Goal: Task Accomplishment & Management: Use online tool/utility

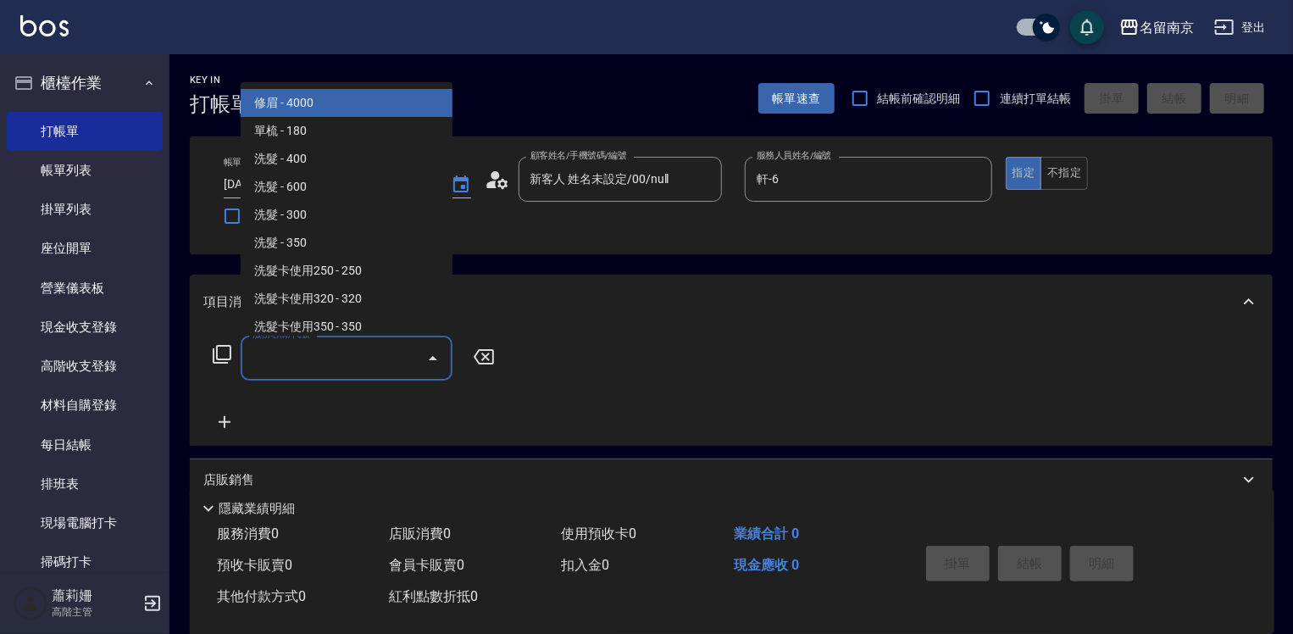
click at [396, 343] on input "服務名稱/代號" at bounding box center [333, 358] width 171 height 30
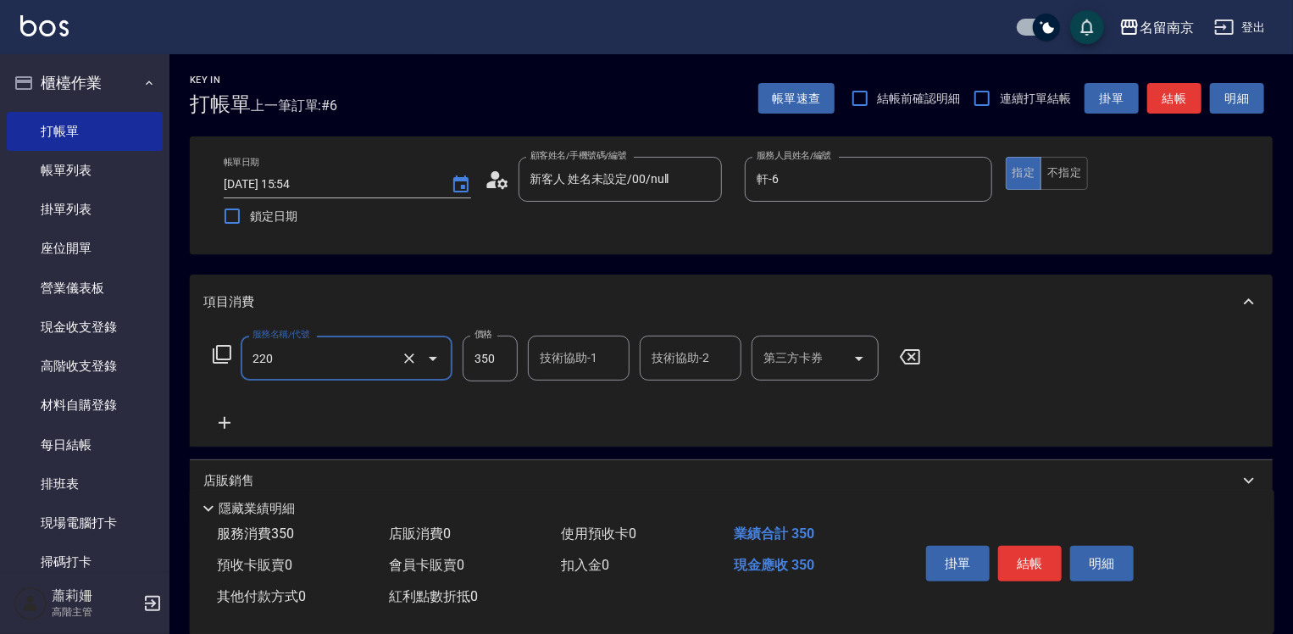
type input "洗髮(220)"
type input "380"
type input "軒-6"
click at [1067, 180] on button "不指定" at bounding box center [1063, 173] width 47 height 33
click at [1023, 546] on button "結帳" at bounding box center [1030, 563] width 64 height 36
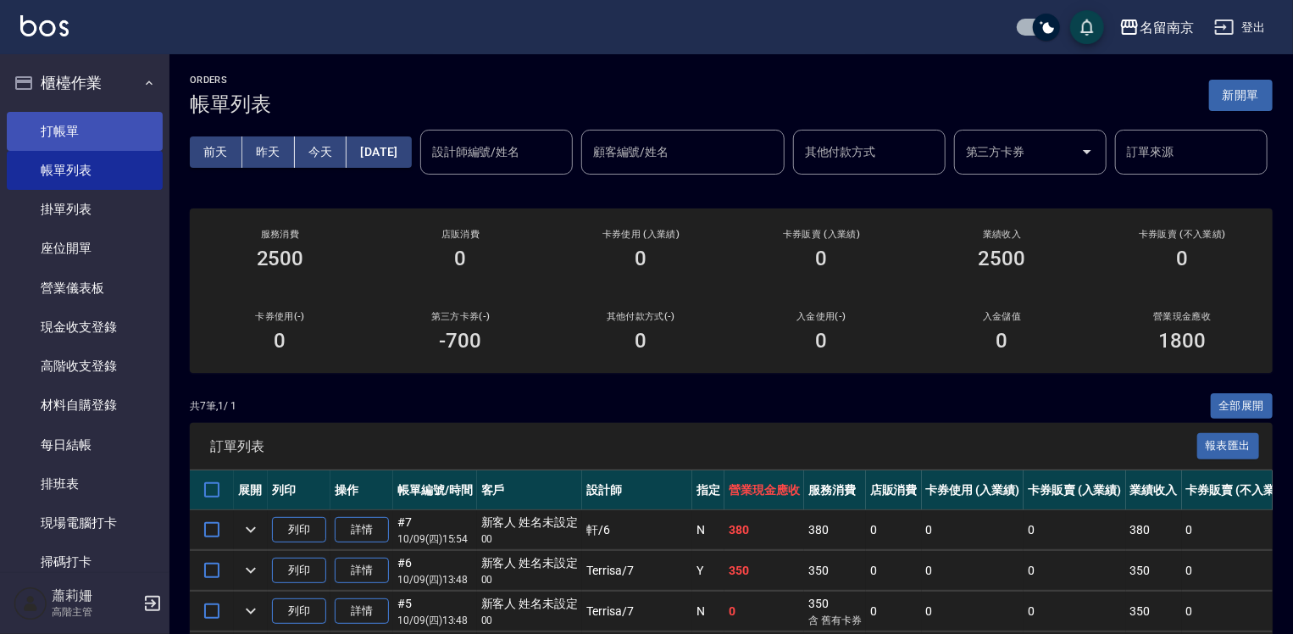
drag, startPoint x: 47, startPoint y: 122, endPoint x: 429, endPoint y: 169, distance: 384.8
click at [48, 123] on link "打帳單" at bounding box center [85, 131] width 156 height 39
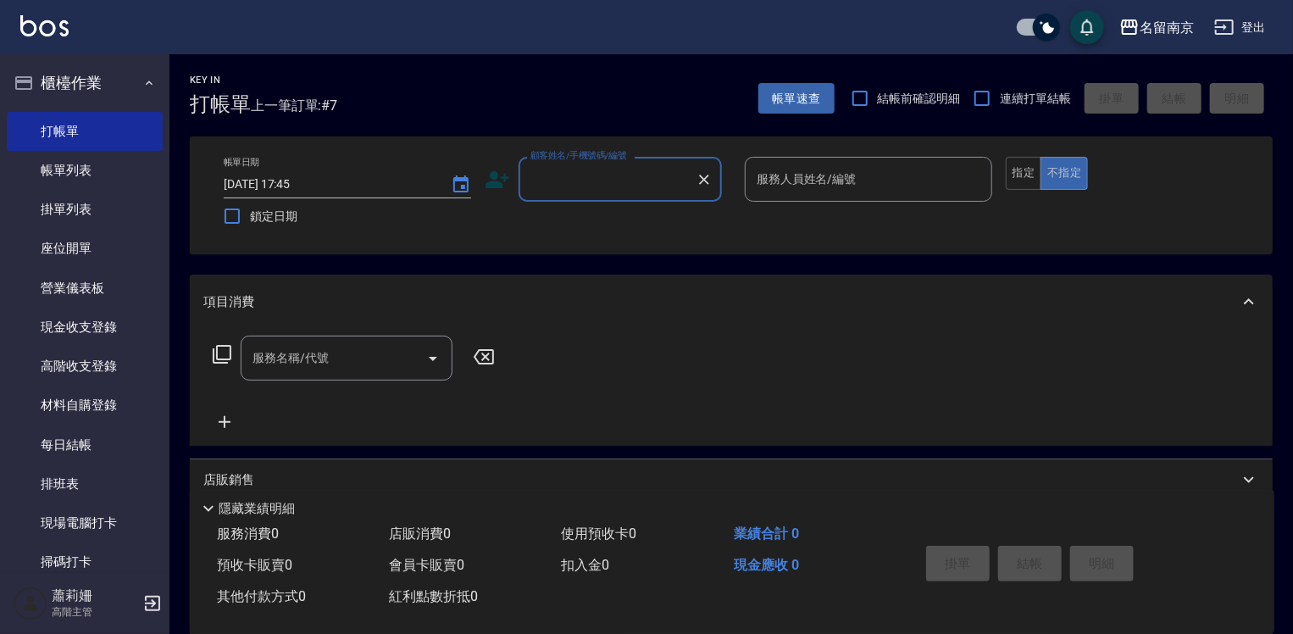
click at [590, 185] on input "顧客姓名/手機號碼/編號" at bounding box center [607, 179] width 163 height 30
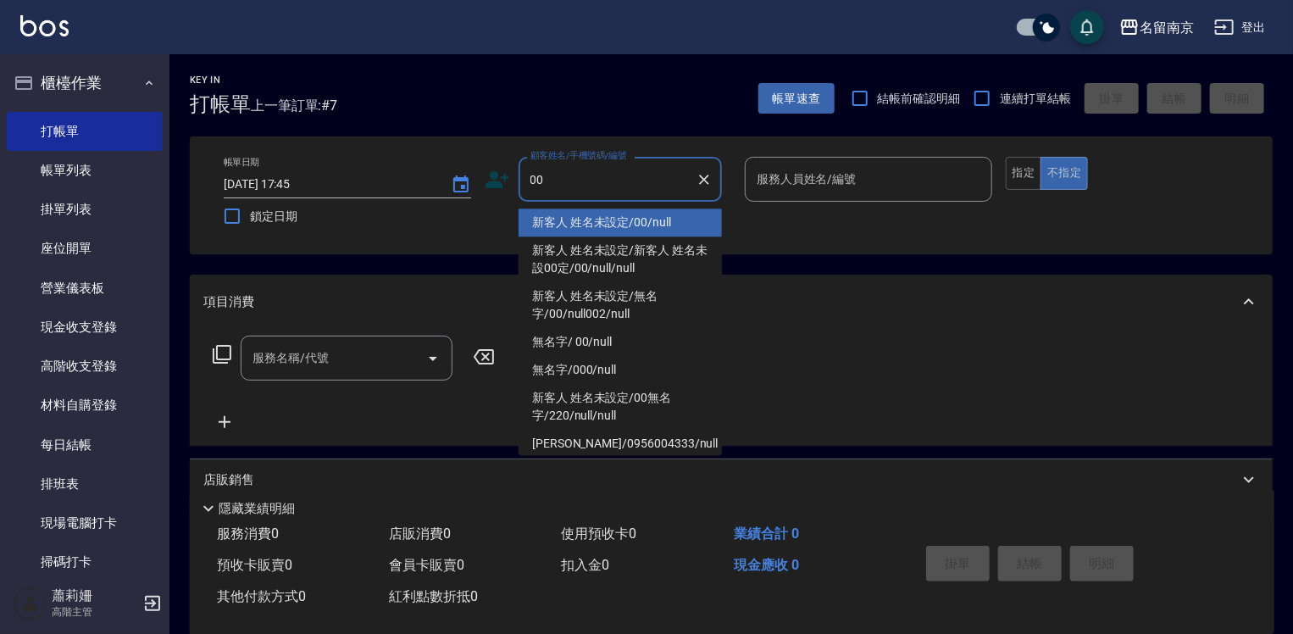
type input "新客人 姓名未設定/00/null"
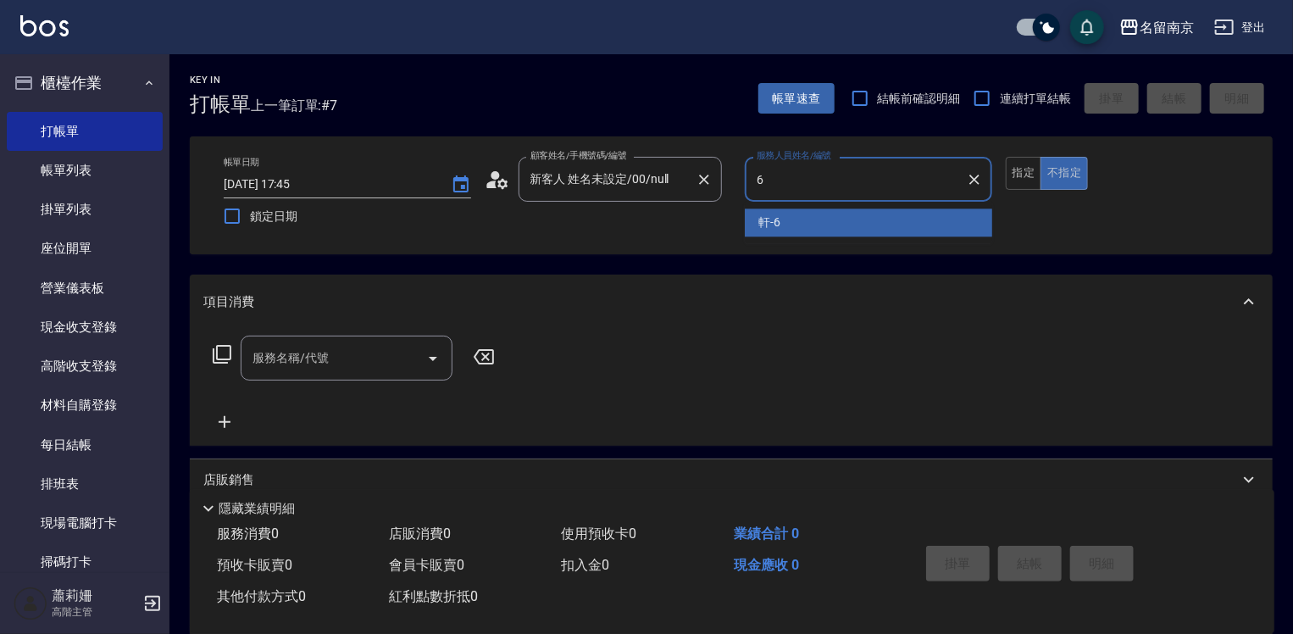
type input "軒-6"
type button "false"
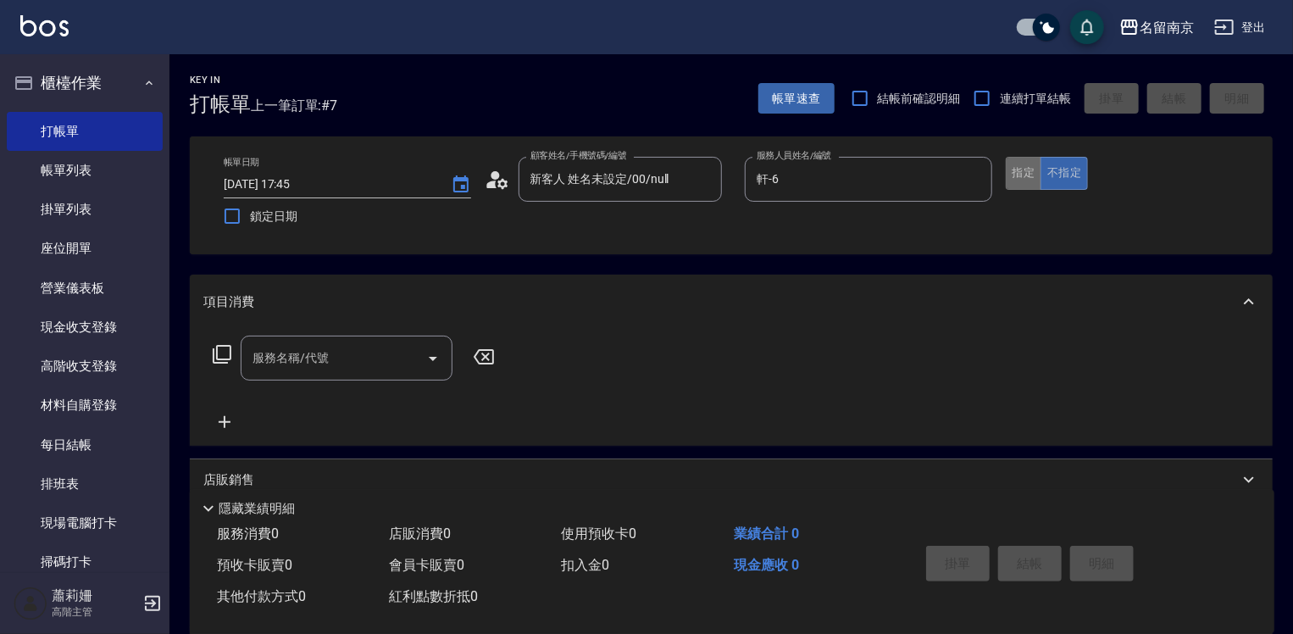
click at [1027, 168] on button "指定" at bounding box center [1023, 173] width 36 height 33
click at [1067, 176] on button "不指定" at bounding box center [1063, 173] width 47 height 33
drag, startPoint x: 352, startPoint y: 363, endPoint x: 569, endPoint y: 356, distance: 217.0
click at [440, 347] on div "服務名稱/代號" at bounding box center [347, 357] width 212 height 45
click at [224, 352] on icon at bounding box center [222, 354] width 20 height 20
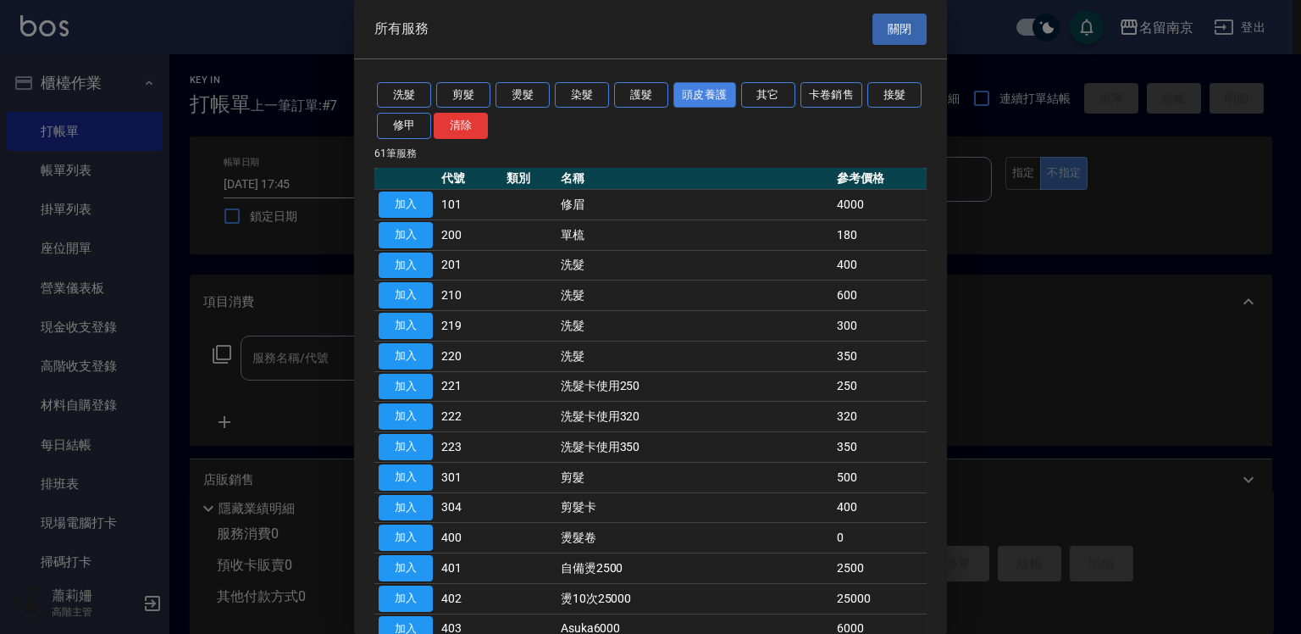
click at [703, 86] on button "頭皮養護" at bounding box center [704, 95] width 63 height 26
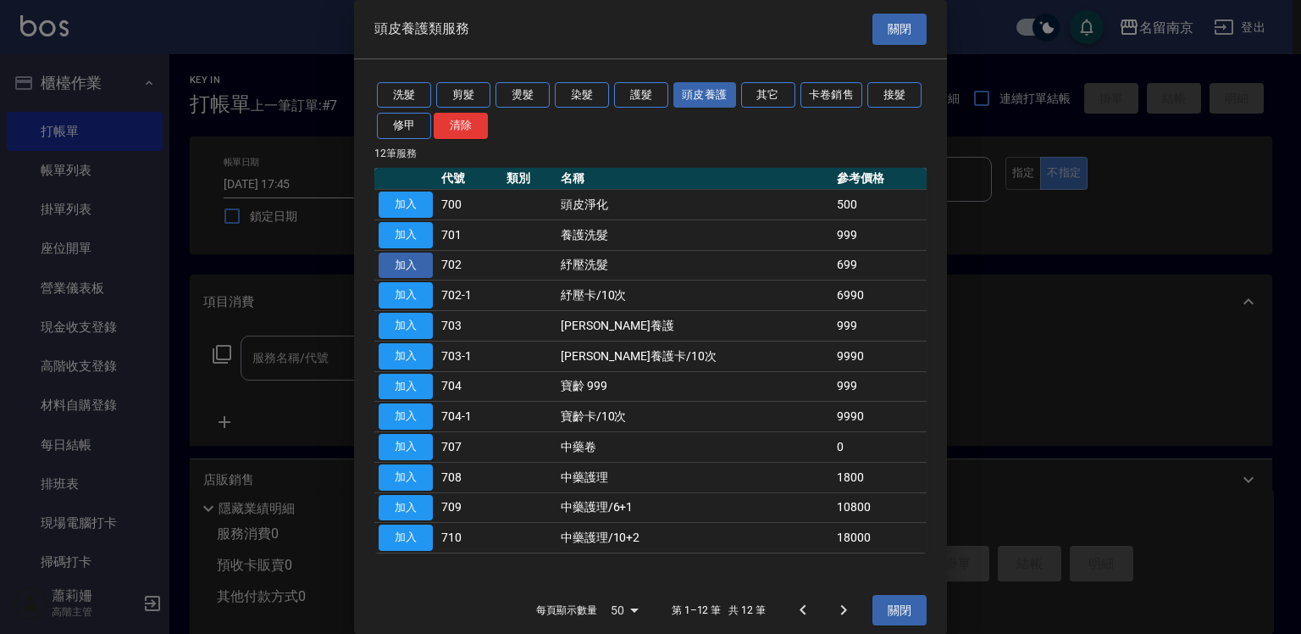
click at [392, 261] on button "加入" at bounding box center [406, 265] width 54 height 26
type input "紓壓洗髮(702)"
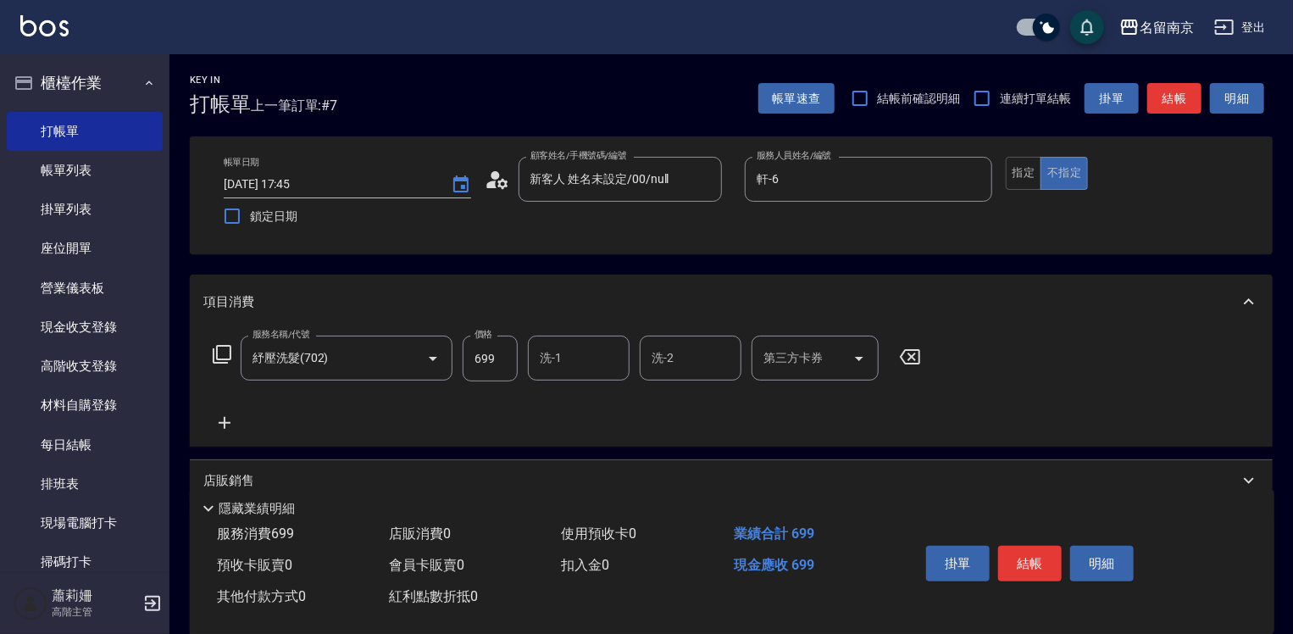
drag, startPoint x: 567, startPoint y: 357, endPoint x: 576, endPoint y: 356, distance: 9.5
click at [569, 357] on input "洗-1" at bounding box center [578, 358] width 86 height 30
type input "軒-6"
click at [1027, 562] on button "結帳" at bounding box center [1030, 563] width 64 height 36
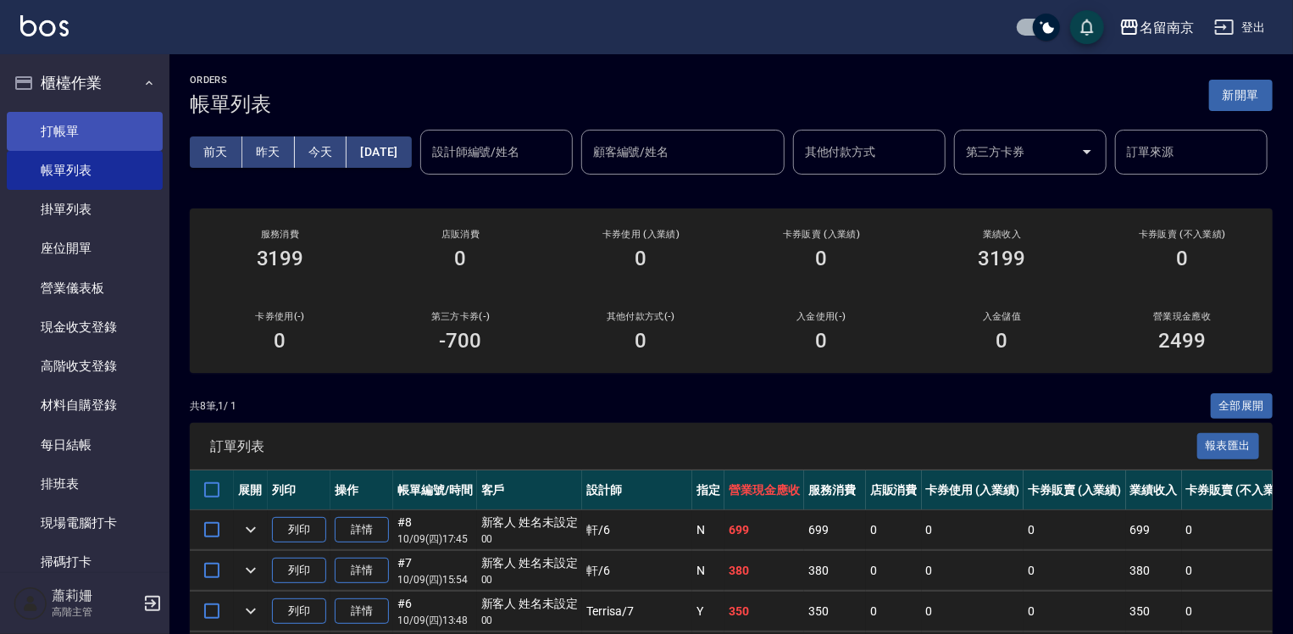
click at [67, 133] on link "打帳單" at bounding box center [85, 131] width 156 height 39
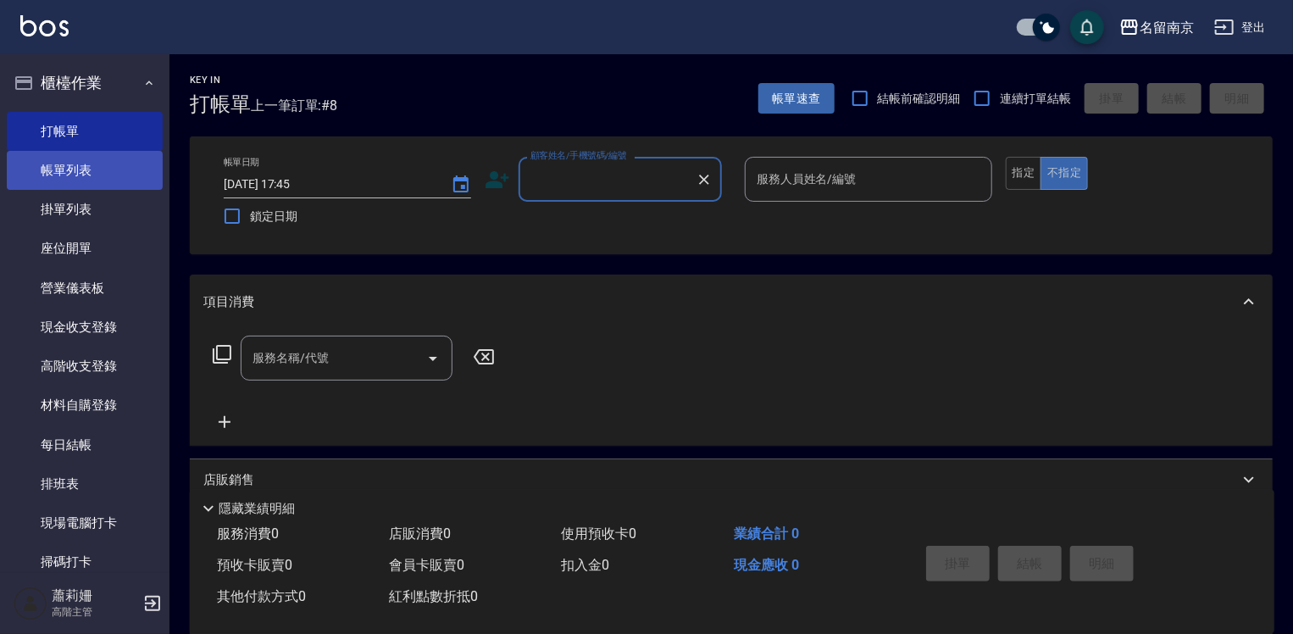
click at [124, 174] on link "帳單列表" at bounding box center [85, 170] width 156 height 39
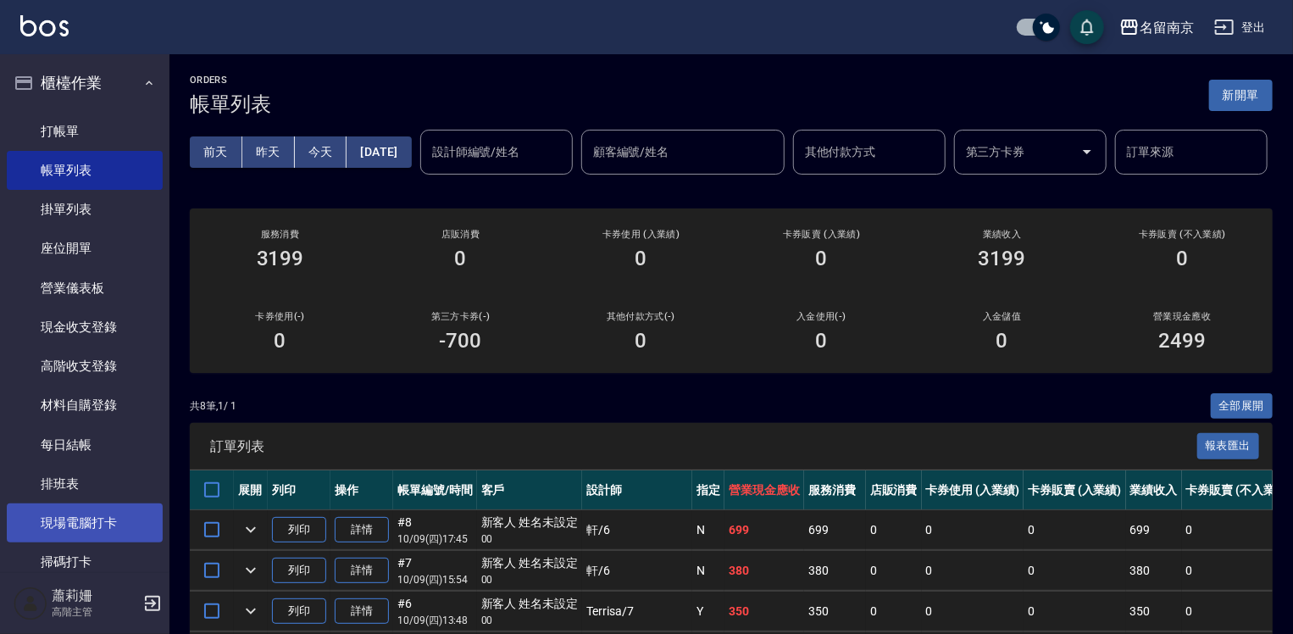
scroll to position [254, 0]
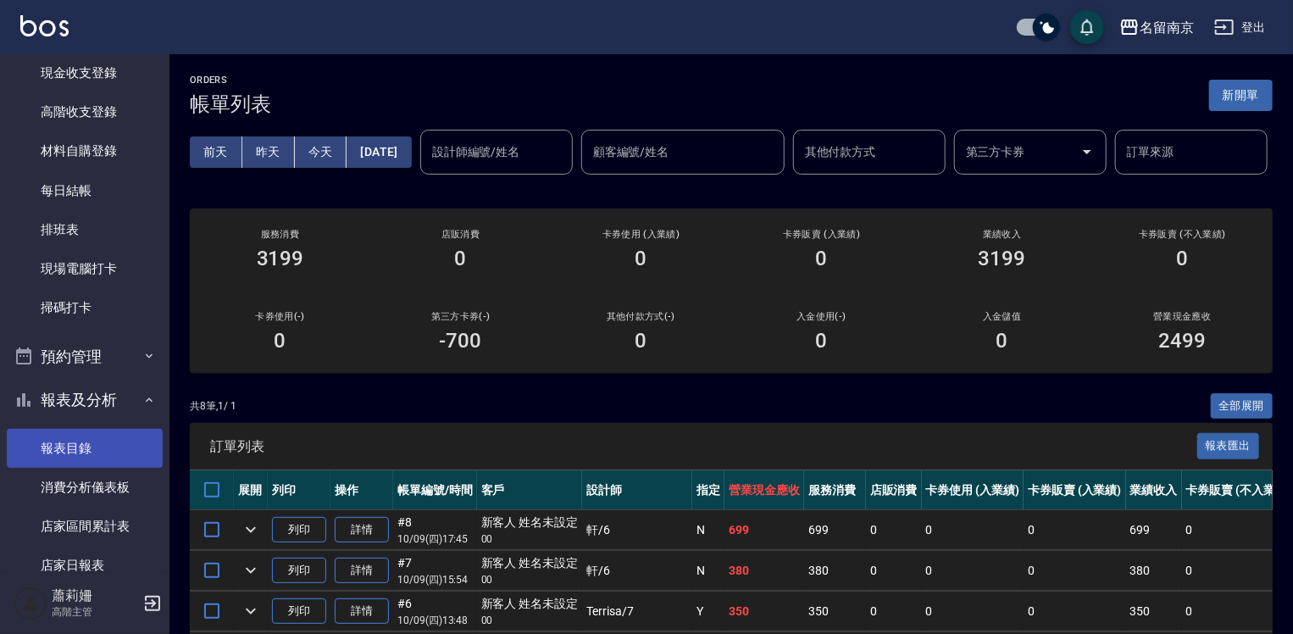
click at [66, 437] on link "報表目錄" at bounding box center [85, 448] width 156 height 39
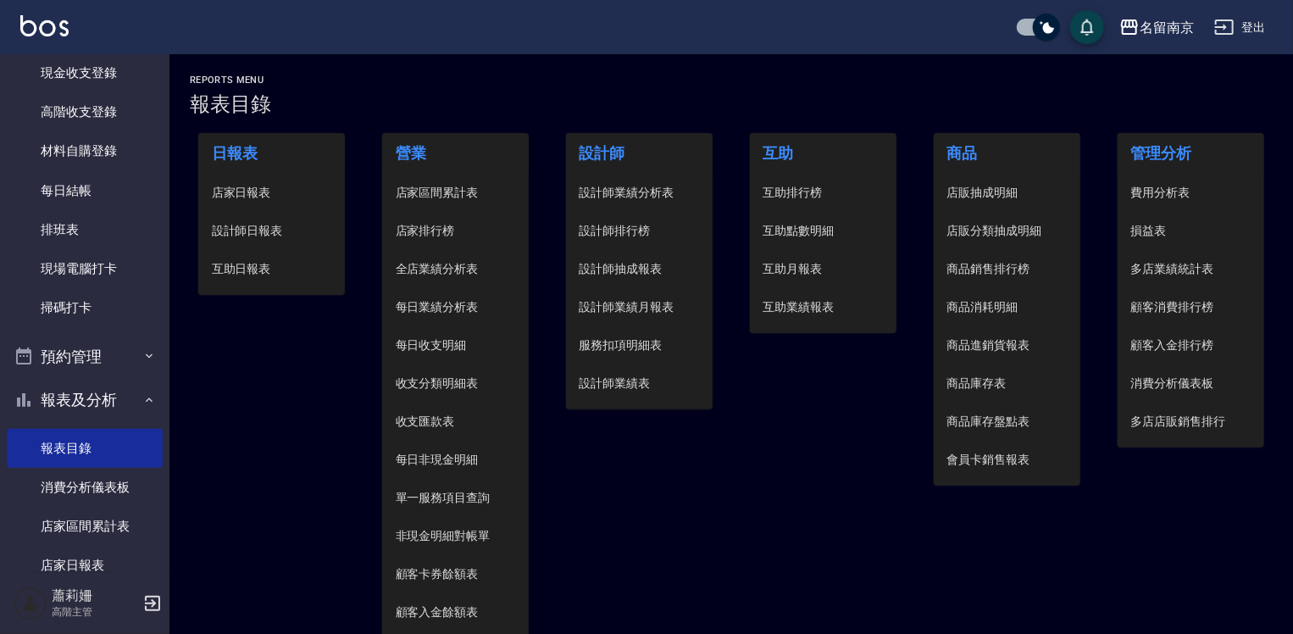
click at [281, 226] on span "設計師日報表" at bounding box center [272, 231] width 120 height 18
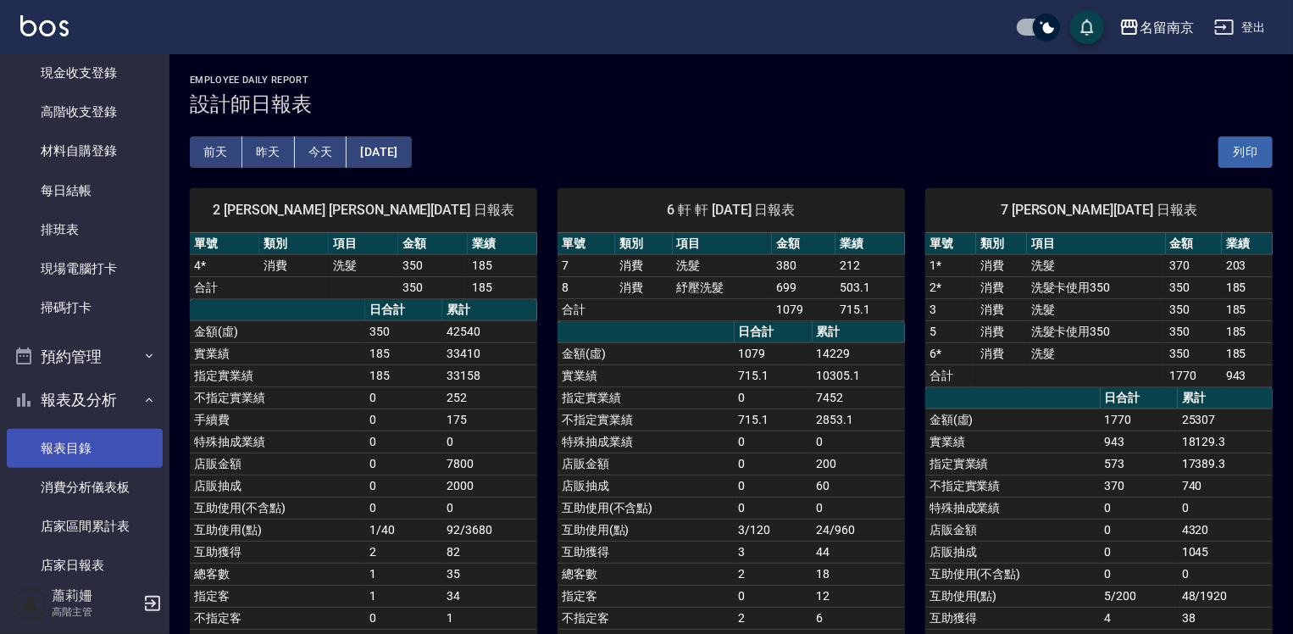
click at [96, 454] on link "報表目錄" at bounding box center [85, 448] width 156 height 39
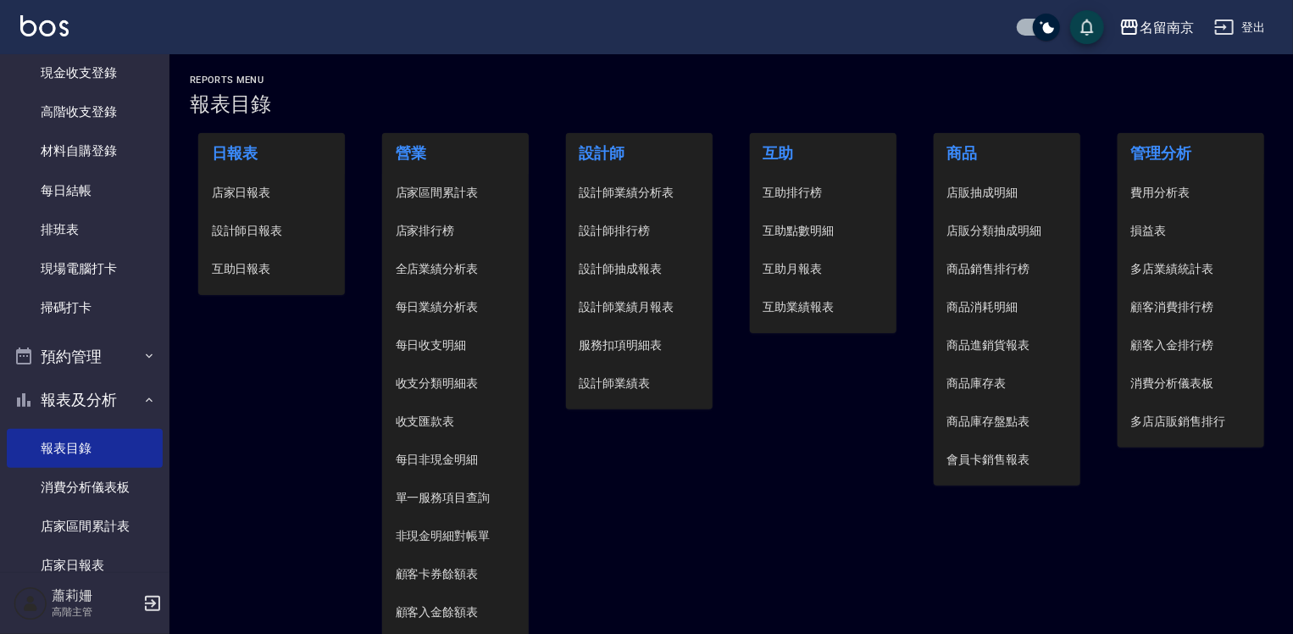
click at [249, 191] on span "店家日報表" at bounding box center [272, 193] width 120 height 18
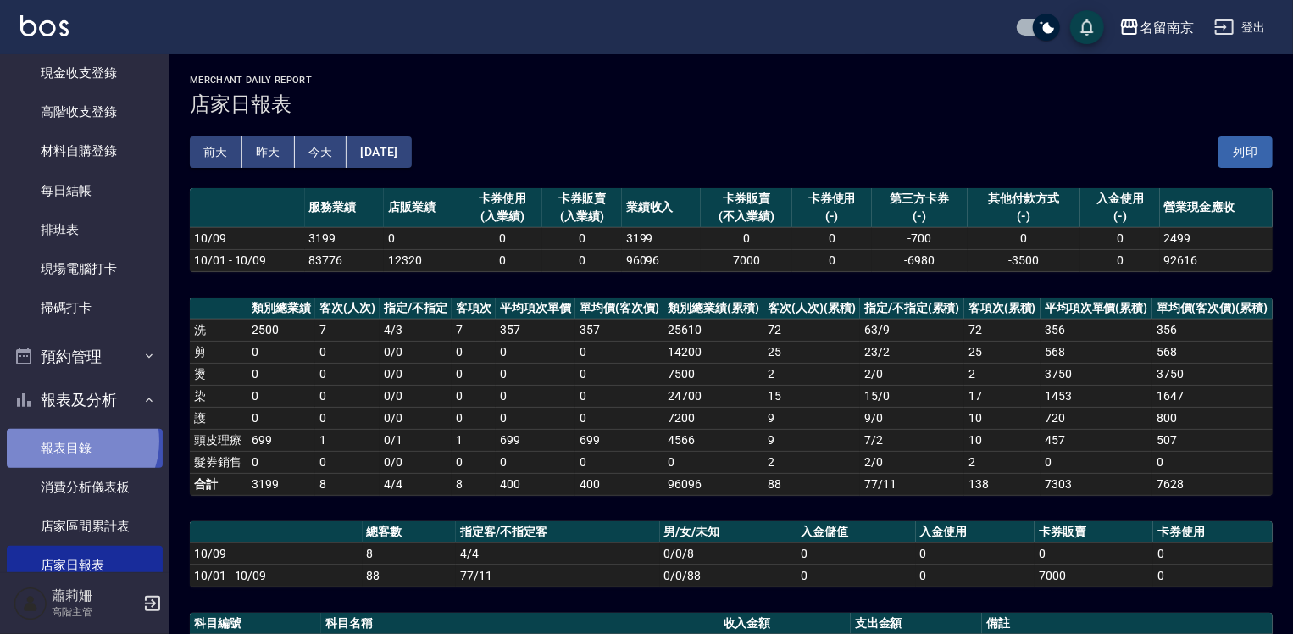
click at [75, 440] on link "報表目錄" at bounding box center [85, 448] width 156 height 39
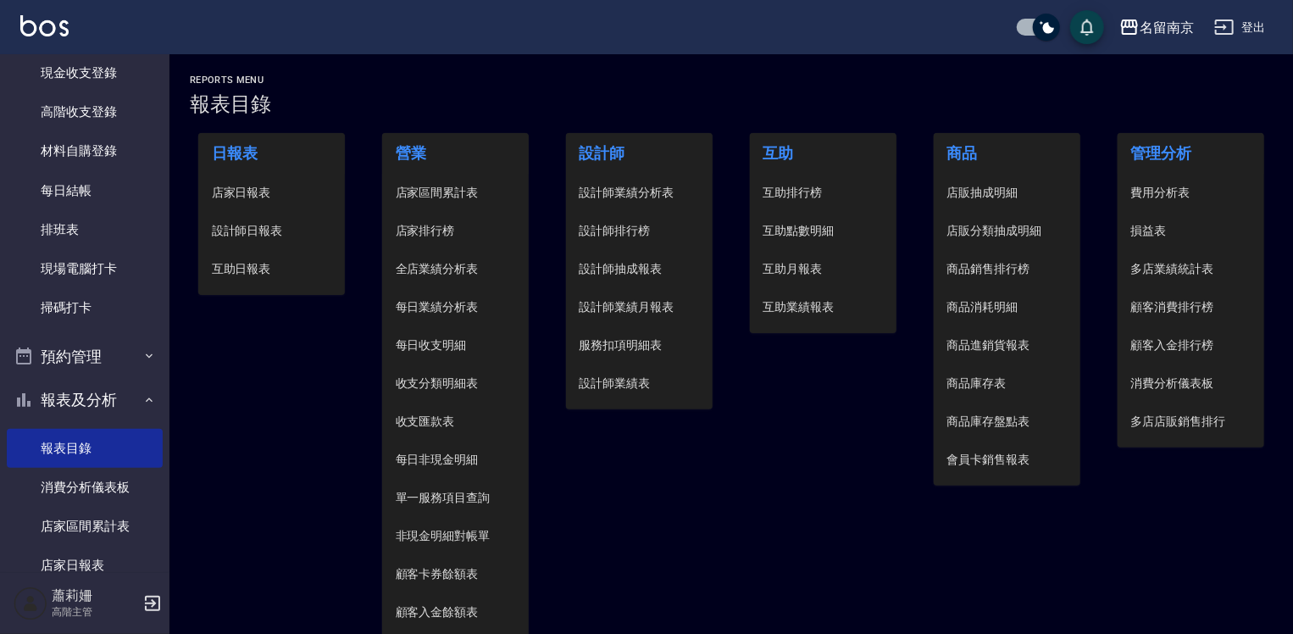
click at [231, 229] on span "設計師日報表" at bounding box center [272, 231] width 120 height 18
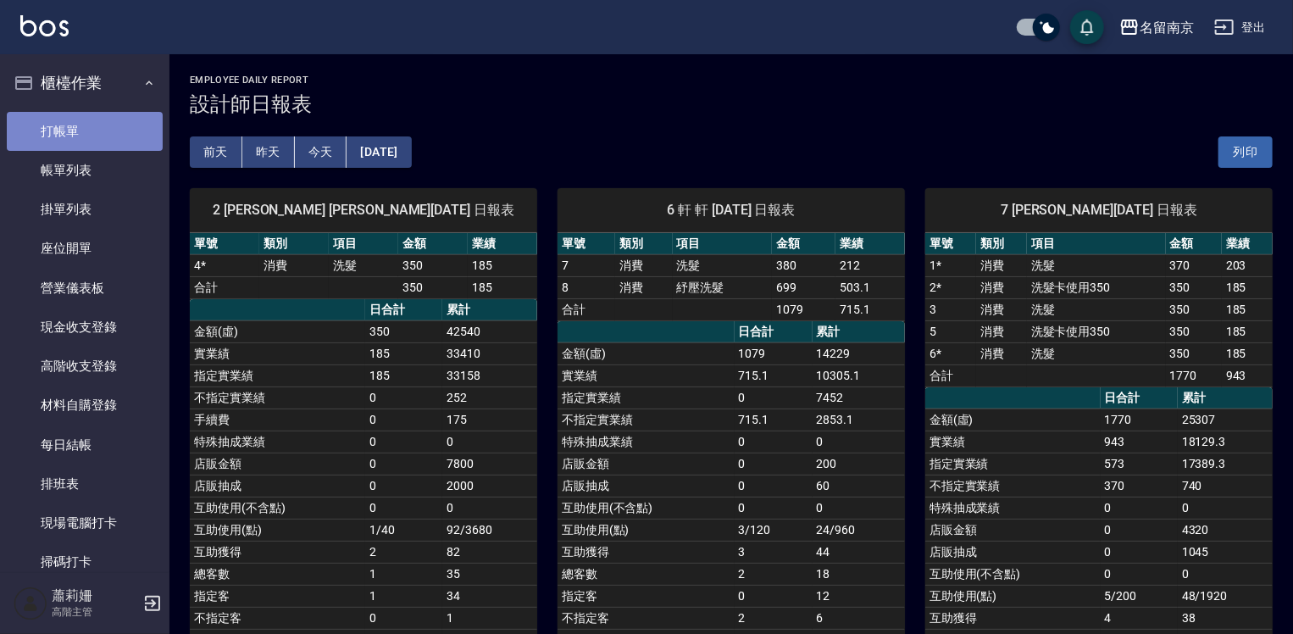
click at [87, 125] on link "打帳單" at bounding box center [85, 131] width 156 height 39
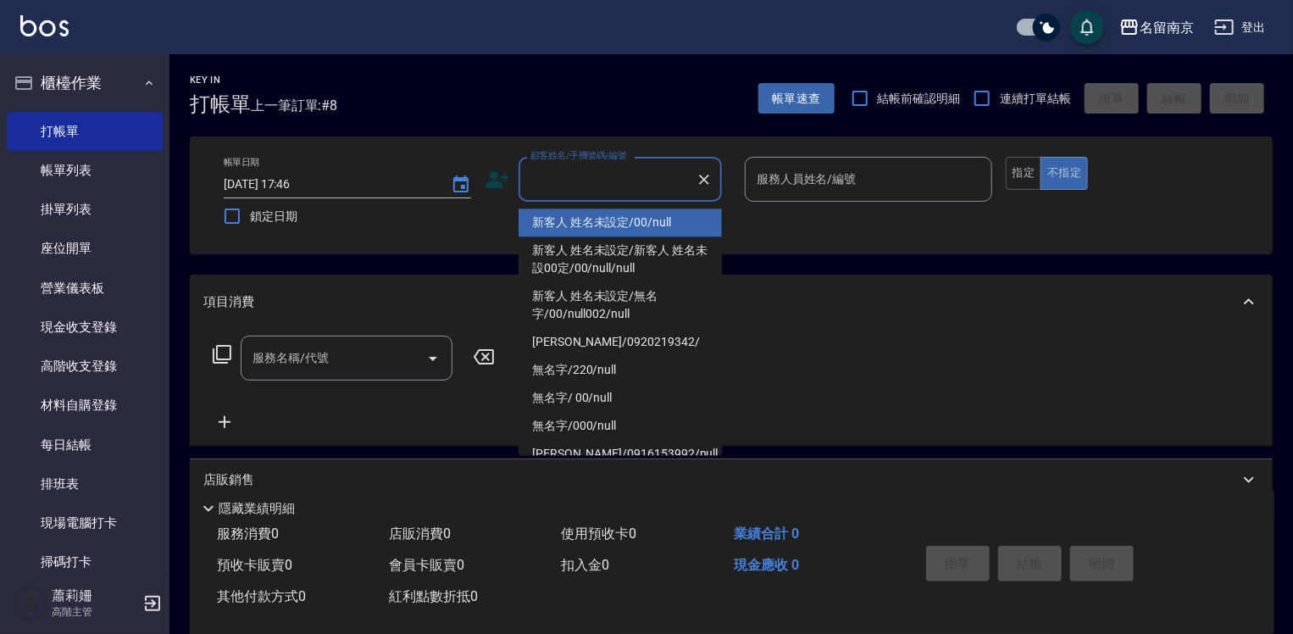
click at [574, 180] on input "顧客姓名/手機號碼/編號" at bounding box center [607, 179] width 163 height 30
type input "新客人 姓名未設定/00/null"
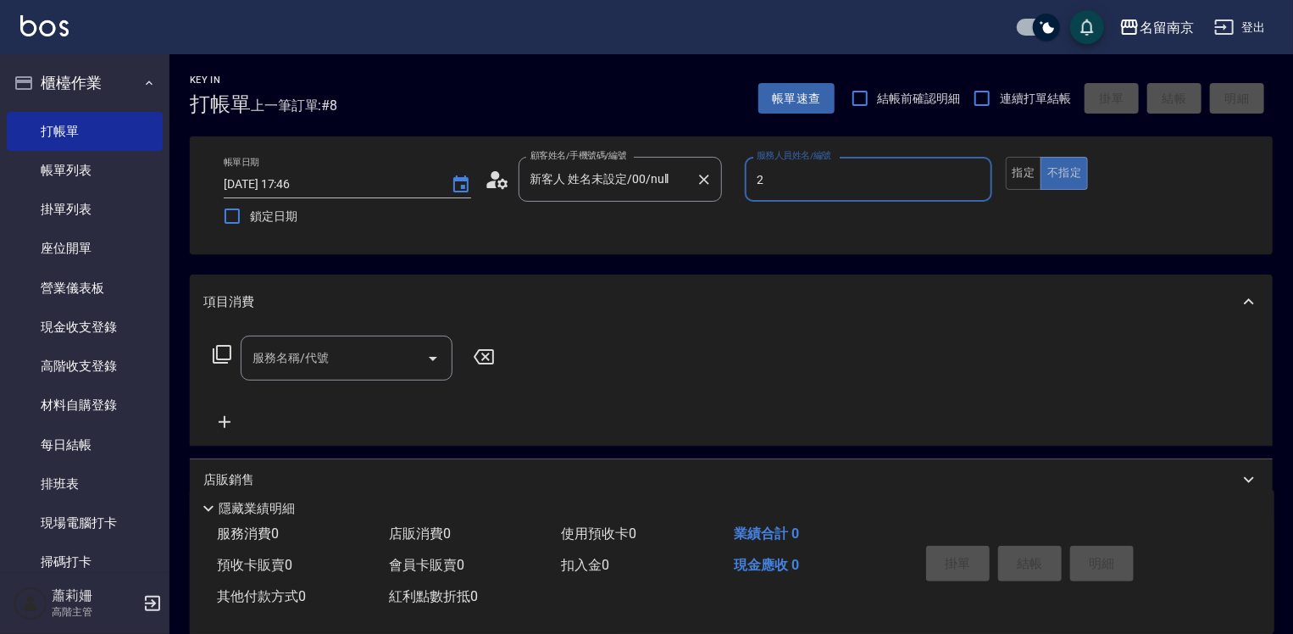
type input "[PERSON_NAME]-2"
type button "false"
click at [1027, 164] on button "指定" at bounding box center [1023, 173] width 36 height 33
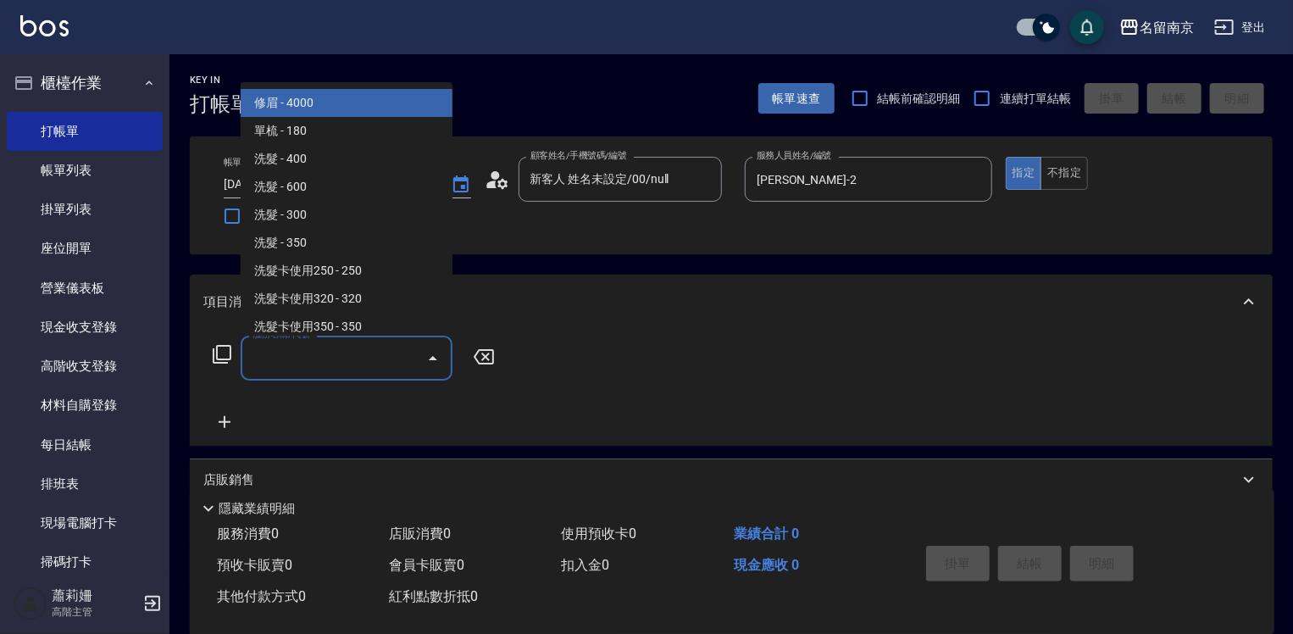
drag, startPoint x: 366, startPoint y: 364, endPoint x: 949, endPoint y: 357, distance: 582.8
click at [454, 352] on div "服務名稱/代號 服務名稱/代號" at bounding box center [354, 357] width 302 height 45
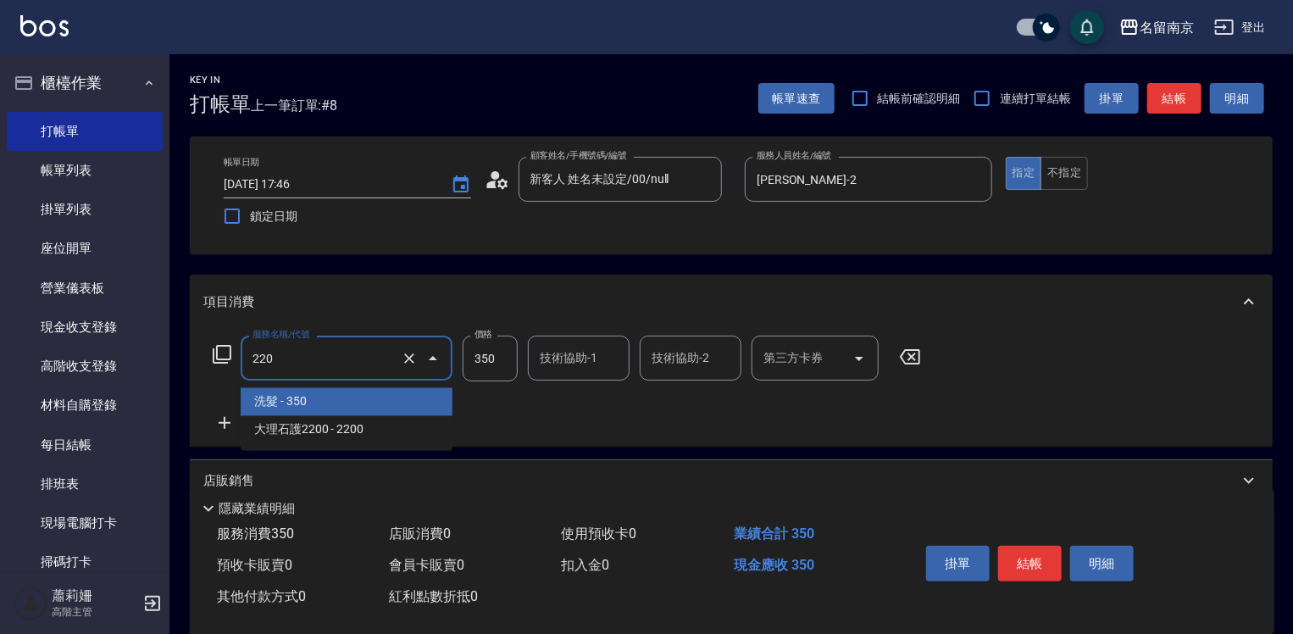
click at [341, 359] on input "220" at bounding box center [322, 358] width 149 height 30
click at [356, 393] on span "洗髮 - 350" at bounding box center [347, 402] width 212 height 28
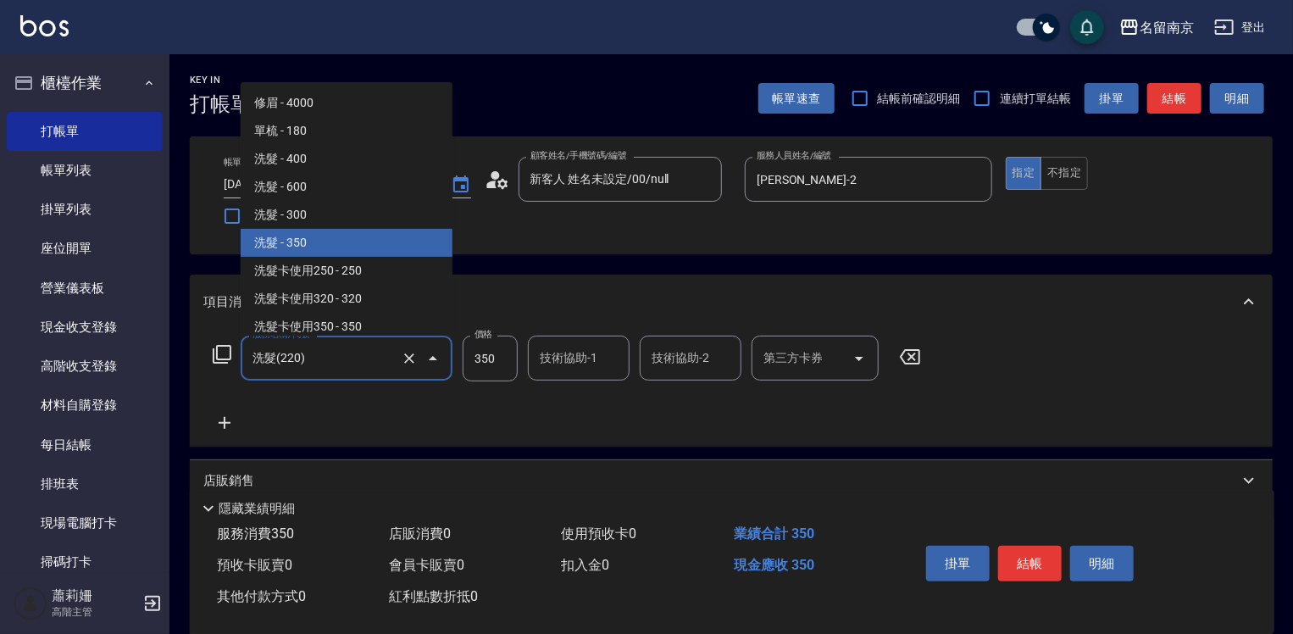
click at [356, 353] on input "洗髮(220)" at bounding box center [322, 358] width 149 height 30
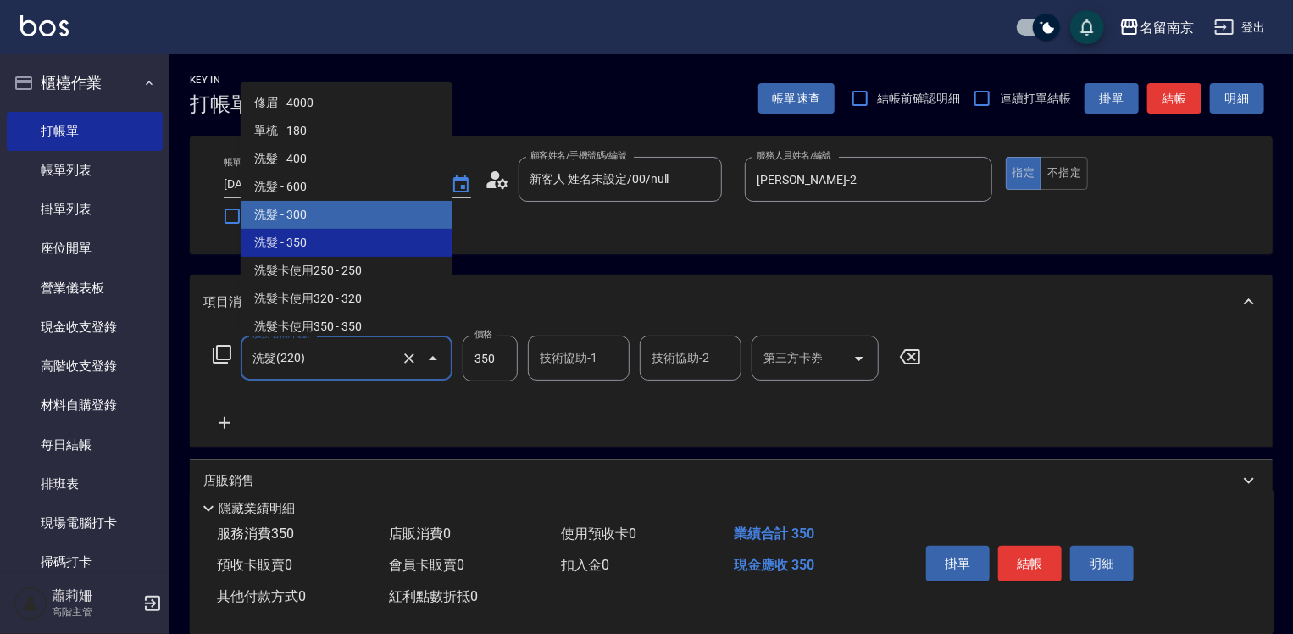
click at [344, 212] on span "洗髮 - 300" at bounding box center [347, 215] width 212 height 28
type input "洗髮(219)"
type input "300"
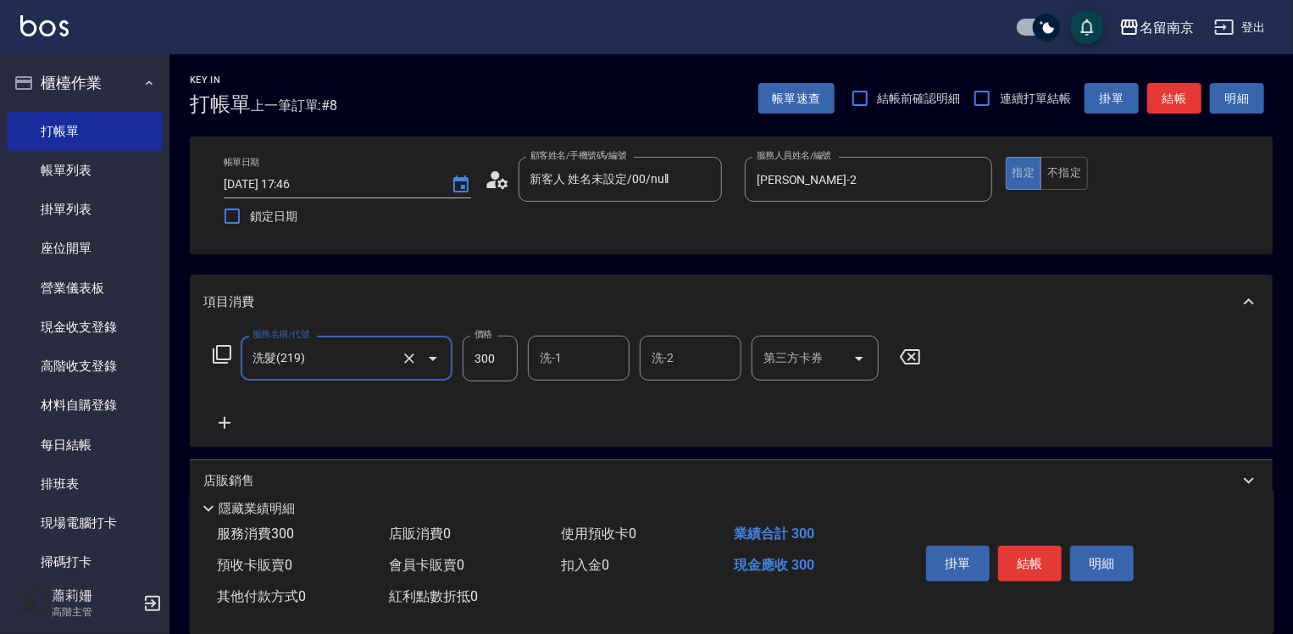
type input "洗髮(219)"
click at [548, 359] on input "洗-1" at bounding box center [578, 358] width 86 height 30
type input "[PERSON_NAME]-2"
click at [1045, 552] on button "結帳" at bounding box center [1030, 563] width 64 height 36
